Goal: Communication & Community: Share content

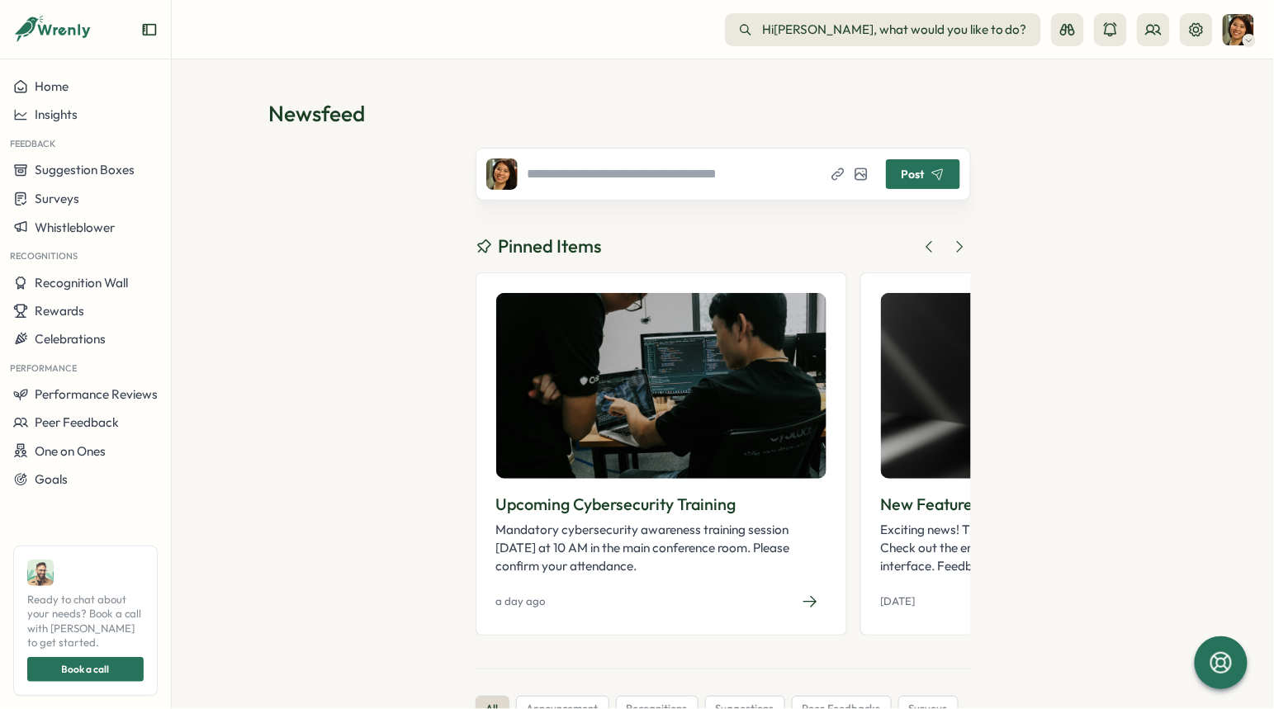
click at [913, 178] on span "Post" at bounding box center [913, 174] width 23 height 12
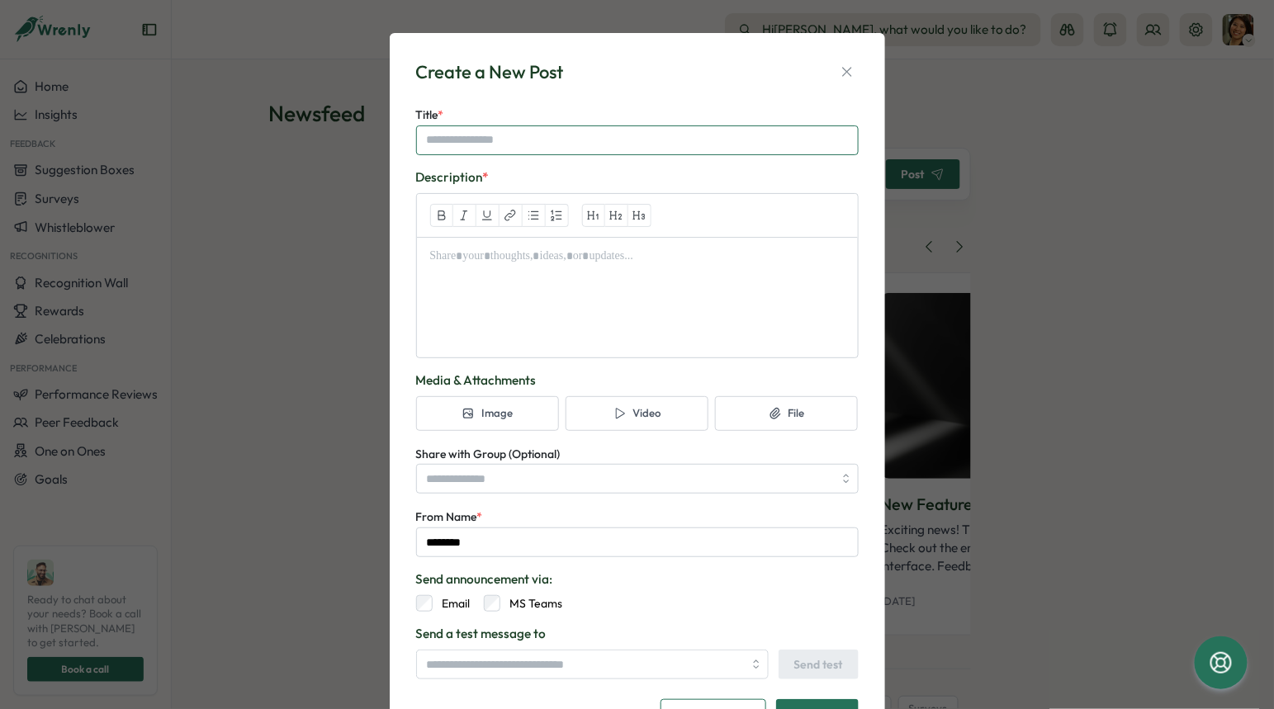
click at [590, 138] on input "Title *" at bounding box center [637, 141] width 443 height 30
click at [609, 220] on icon "button" at bounding box center [616, 215] width 15 height 15
click at [617, 291] on div at bounding box center [637, 271] width 441 height 66
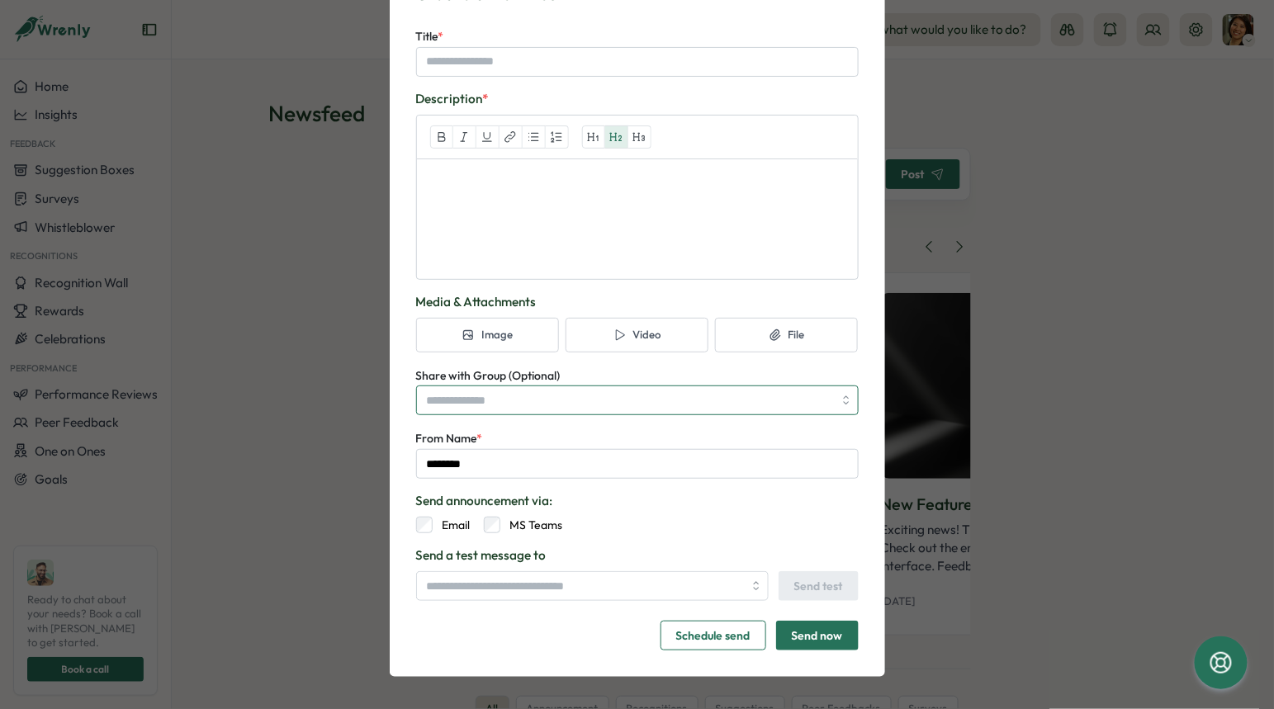
click at [547, 404] on input "Share with Group (Optional)" at bounding box center [637, 401] width 443 height 30
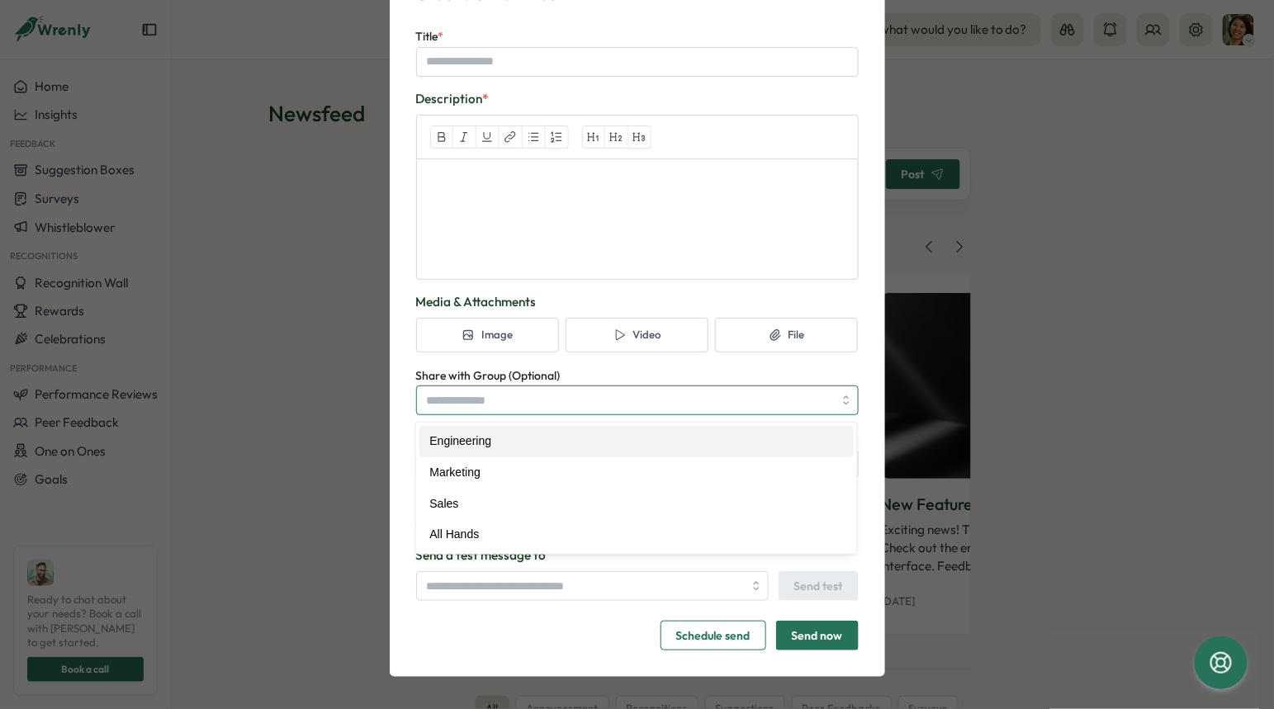
type input "**********"
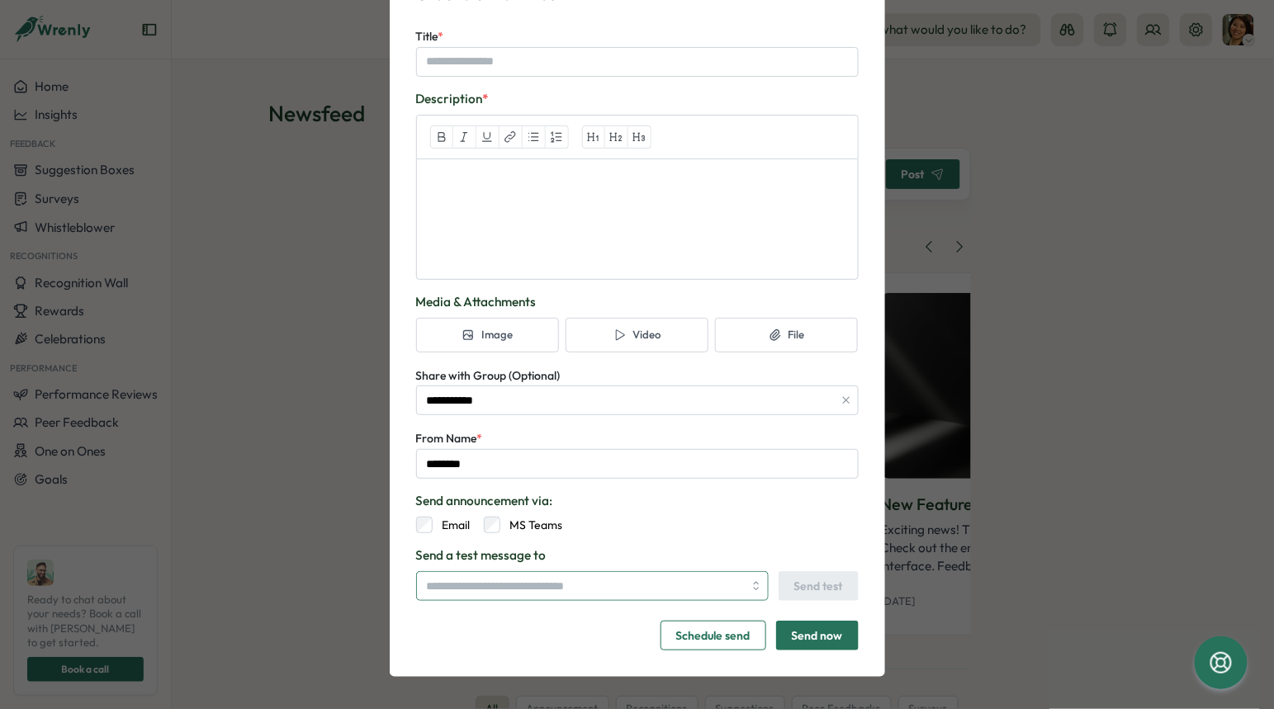
click at [509, 575] on input "search" at bounding box center [585, 586] width 316 height 28
click at [646, 542] on form "**********" at bounding box center [637, 338] width 443 height 624
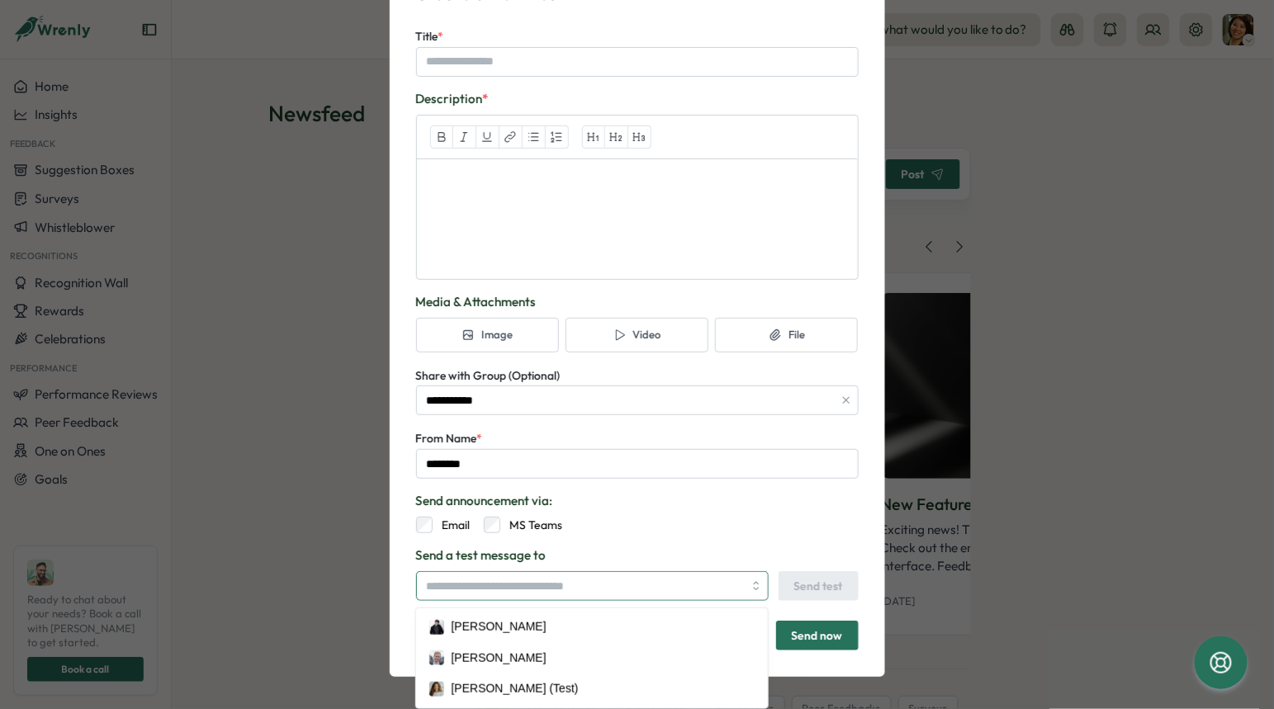
click at [534, 580] on input "search" at bounding box center [585, 586] width 316 height 28
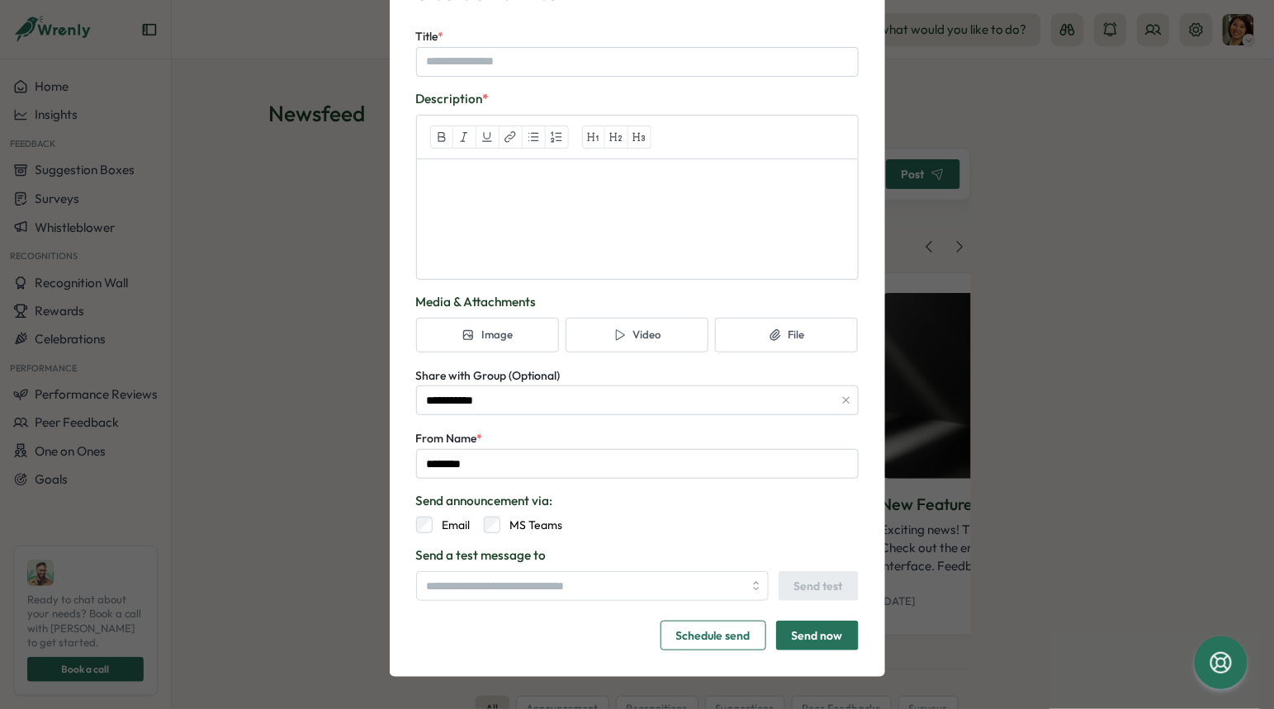
click at [622, 503] on span "Send announcement via:" at bounding box center [637, 501] width 443 height 18
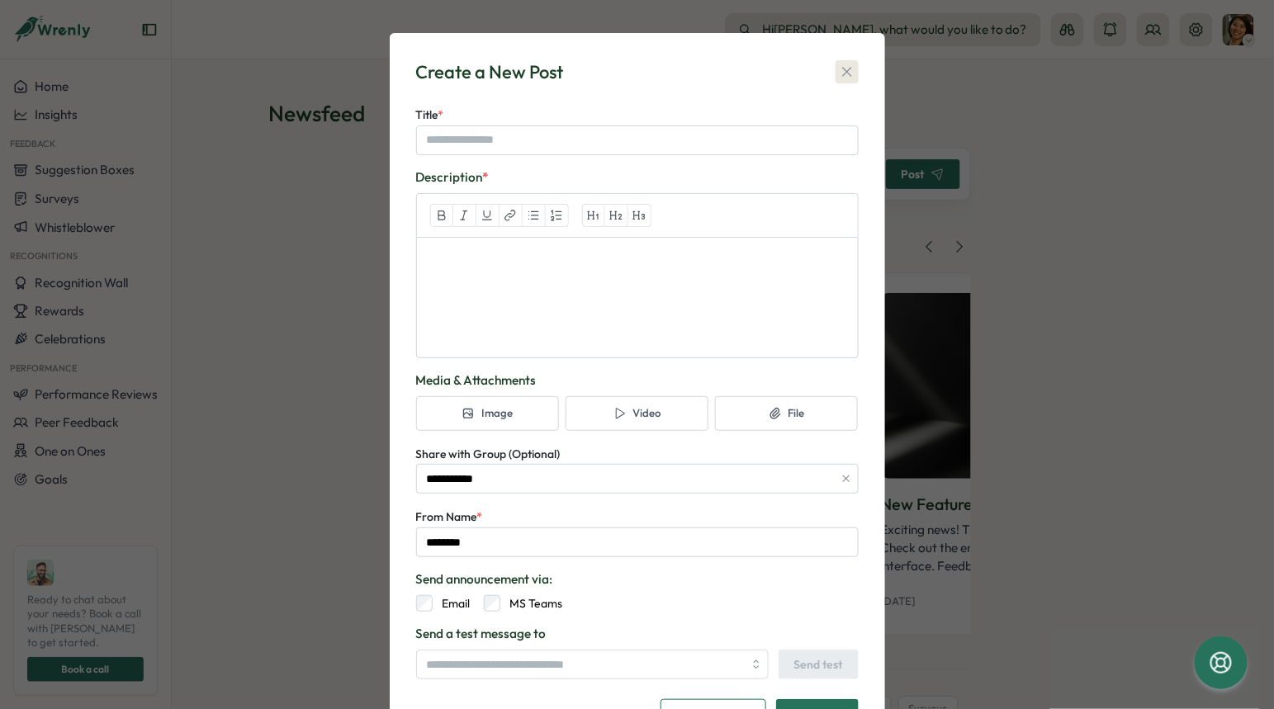
click at [850, 69] on icon "button" at bounding box center [847, 72] width 17 height 17
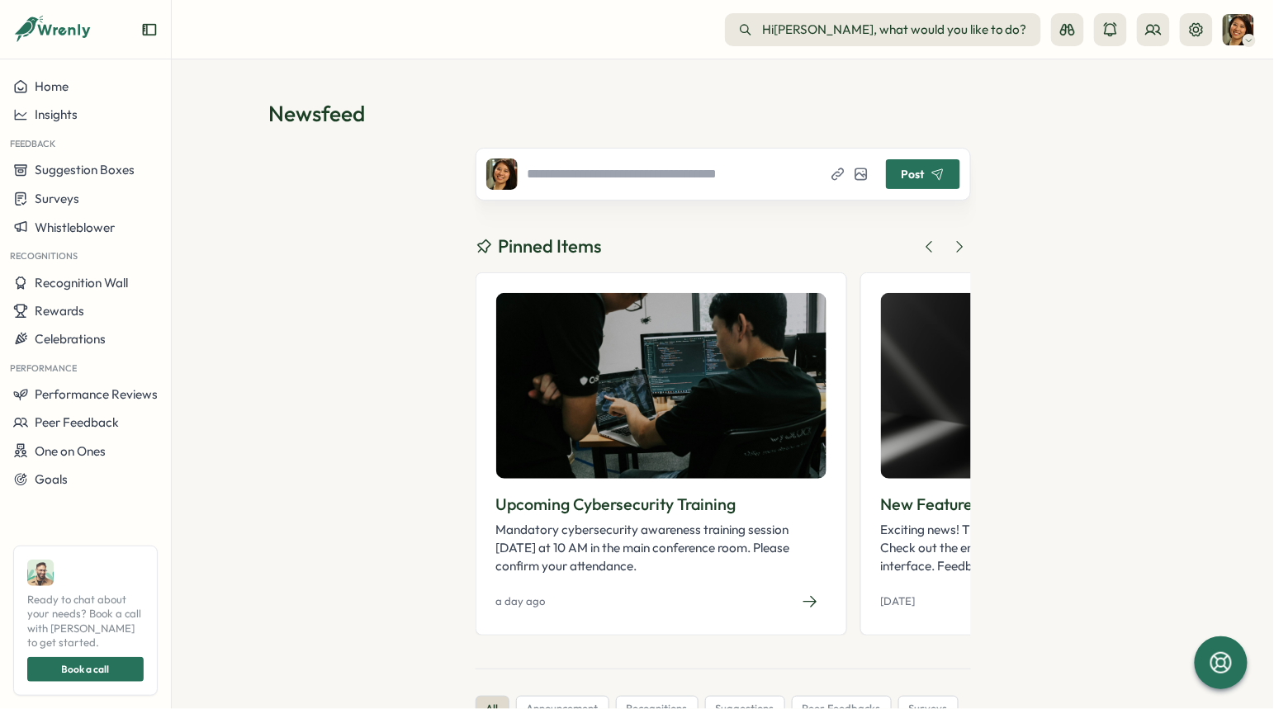
click at [902, 18] on button "Hi [PERSON_NAME] , what would you like to do? What would you like to do?" at bounding box center [883, 29] width 316 height 33
